Goal: Navigation & Orientation: Find specific page/section

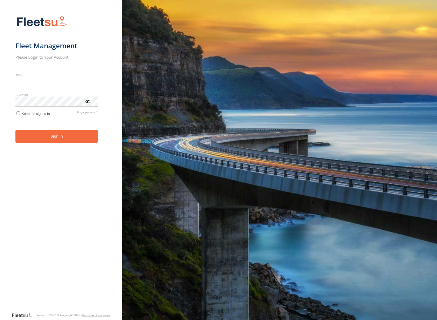
type input "**********"
click at [15, 130] on button "Sign in" at bounding box center [56, 136] width 82 height 13
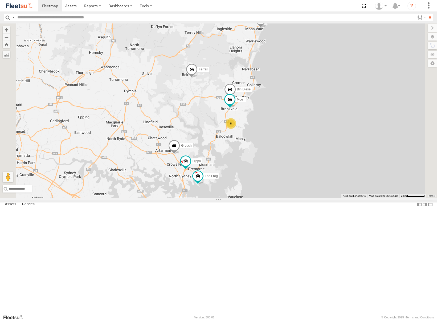
click at [236, 98] on span at bounding box center [230, 90] width 12 height 14
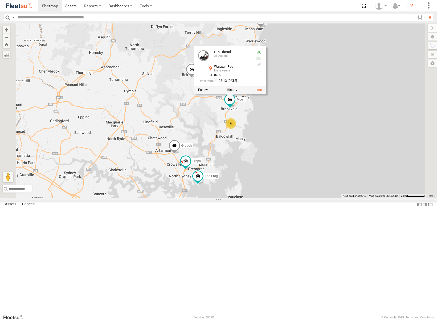
click at [266, 94] on div at bounding box center [230, 90] width 73 height 8
click at [262, 92] on link at bounding box center [259, 90] width 6 height 4
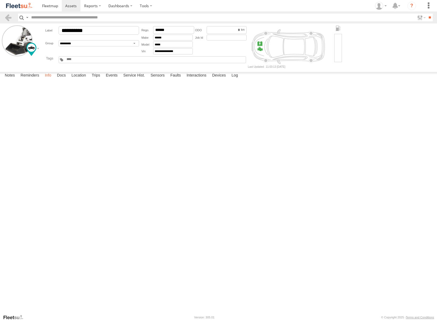
click at [48, 79] on label "Info" at bounding box center [48, 75] width 12 height 7
click at [10, 79] on label "Notes" at bounding box center [9, 75] width 15 height 7
click at [21, 4] on img at bounding box center [19, 5] width 28 height 7
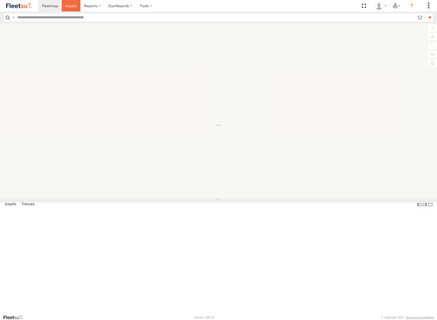
click at [74, 7] on span at bounding box center [70, 5] width 11 height 5
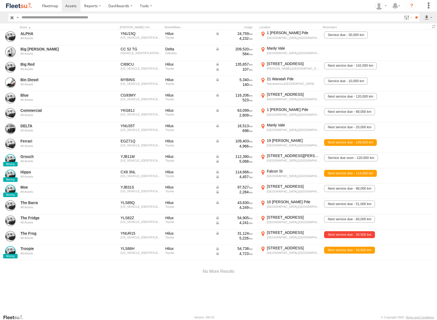
click at [11, 1] on link at bounding box center [19, 5] width 38 height 11
